Goal: Download file/media

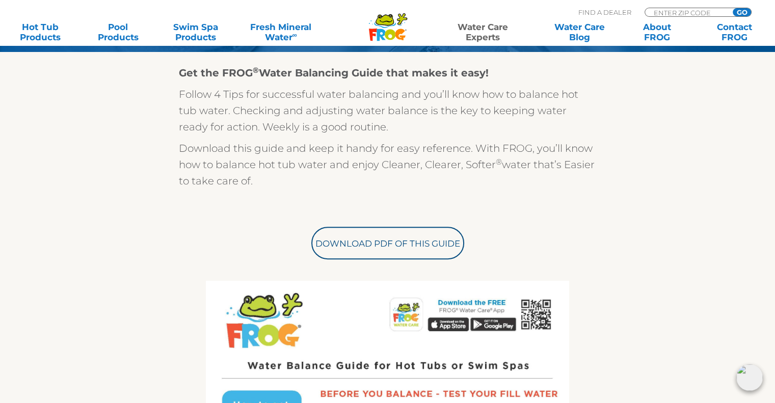
scroll to position [408, 0]
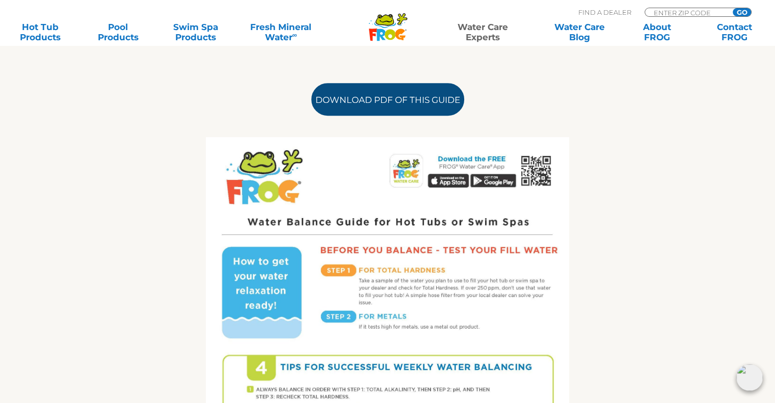
click at [386, 112] on link "Download PDF of this Guide" at bounding box center [387, 99] width 153 height 33
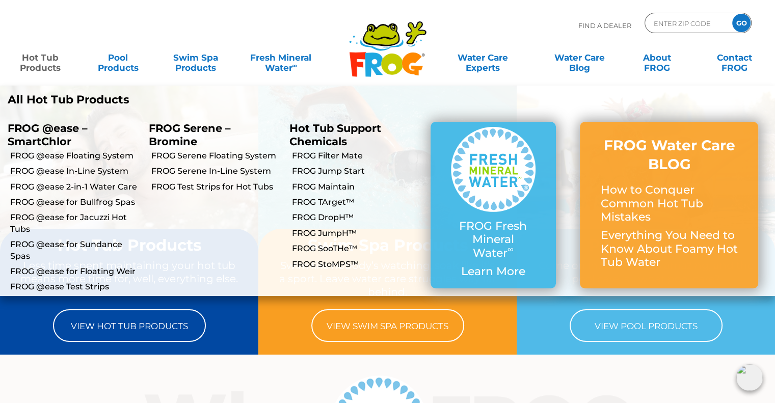
click at [31, 57] on link "Hot Tub Products" at bounding box center [40, 57] width 60 height 20
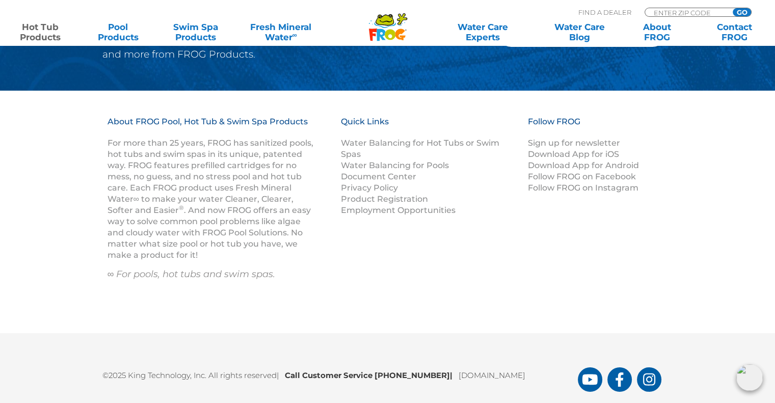
scroll to position [3450, 0]
